Goal: Obtain resource: Download file/media

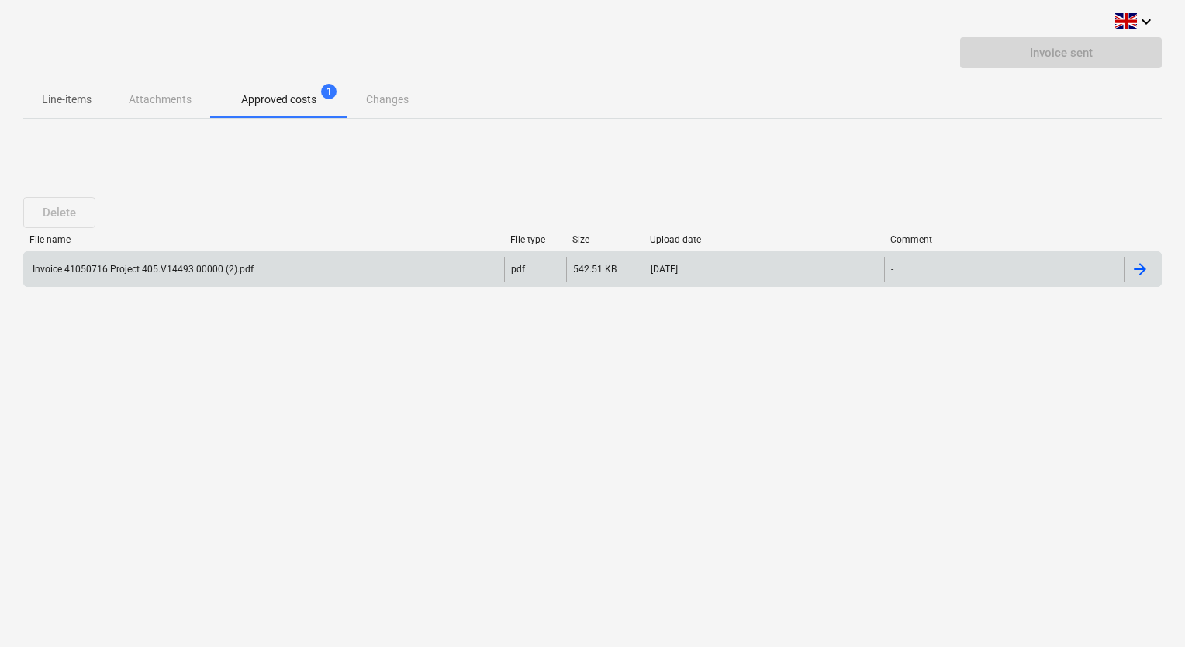
click at [299, 274] on div "Invoice 41050716 Project 405.V14493.00000 (2).pdf" at bounding box center [264, 269] width 480 height 25
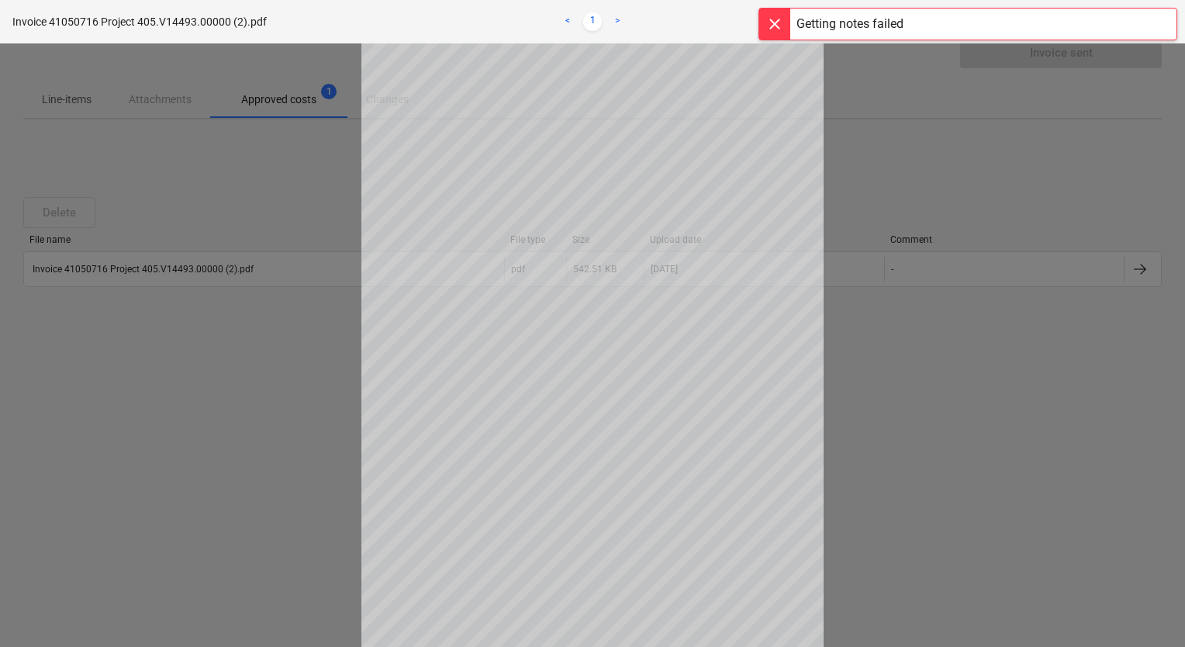
click at [933, 439] on div at bounding box center [592, 344] width 1185 height 603
click at [1110, 147] on div at bounding box center [592, 344] width 1185 height 603
click at [777, 33] on div at bounding box center [774, 24] width 31 height 31
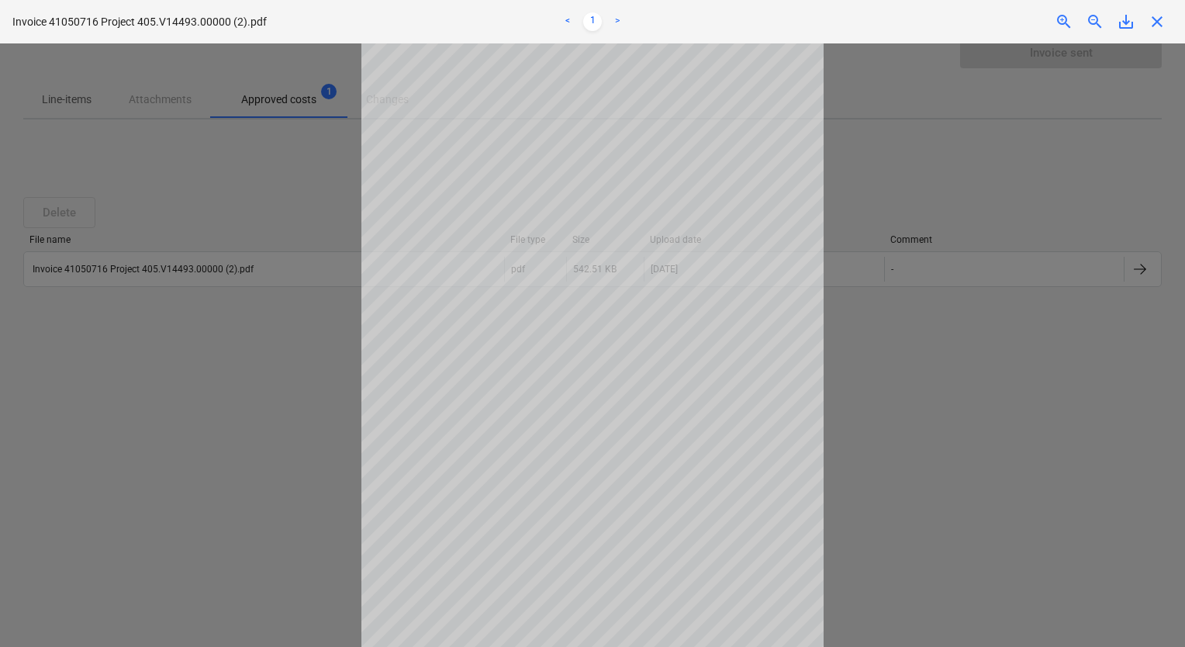
click at [916, 157] on div at bounding box center [592, 344] width 1185 height 603
click at [304, 287] on div at bounding box center [592, 344] width 1185 height 603
click at [155, 278] on div at bounding box center [592, 344] width 1185 height 603
click at [1133, 112] on div at bounding box center [592, 344] width 1185 height 603
click at [205, 190] on div at bounding box center [592, 344] width 1185 height 603
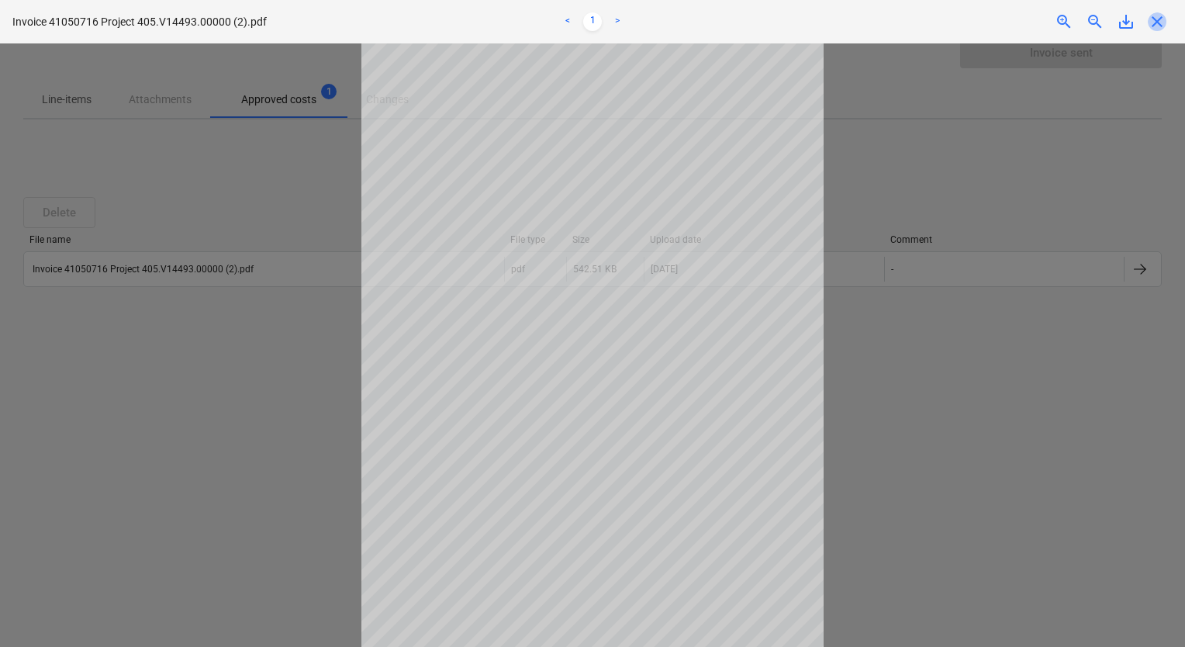
click at [1151, 28] on span "close" at bounding box center [1156, 21] width 19 height 19
